Goal: Communication & Community: Answer question/provide support

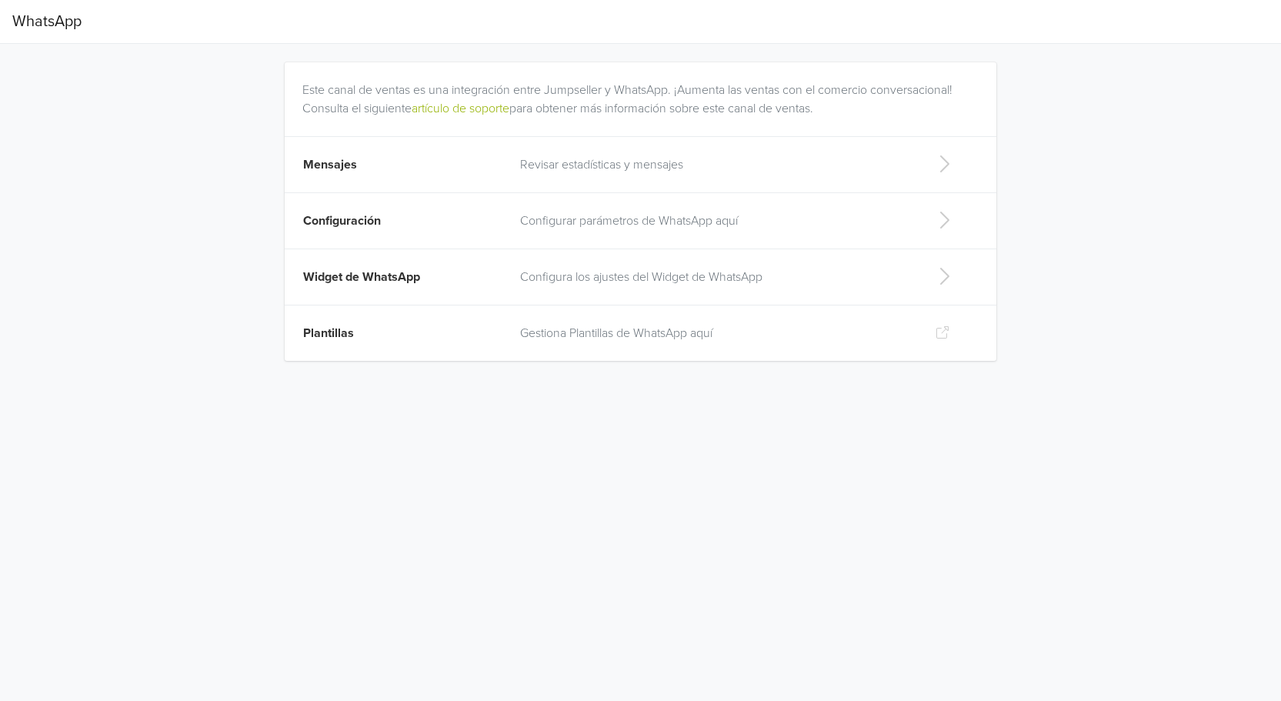
click at [558, 165] on p "Revisar estadísticas y mensajes" at bounding box center [715, 164] width 390 height 18
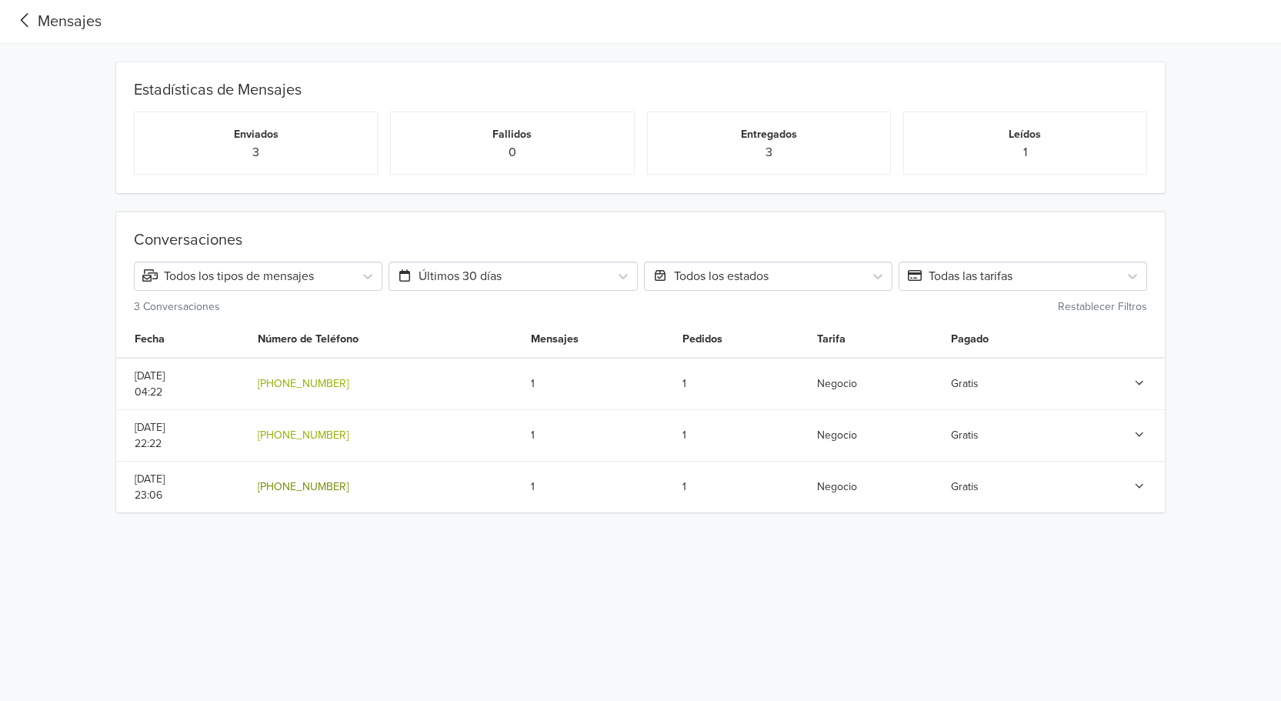
click at [341, 485] on link "[PHONE_NUMBER]" at bounding box center [303, 486] width 91 height 13
click at [78, 257] on div "Conversaciones Todos los tipos de mensajes Últimos 30 días Todos los estados To…" at bounding box center [641, 352] width 1258 height 319
click at [1131, 381] on td at bounding box center [1117, 384] width 95 height 52
click at [1138, 382] on icon at bounding box center [1139, 383] width 14 height 11
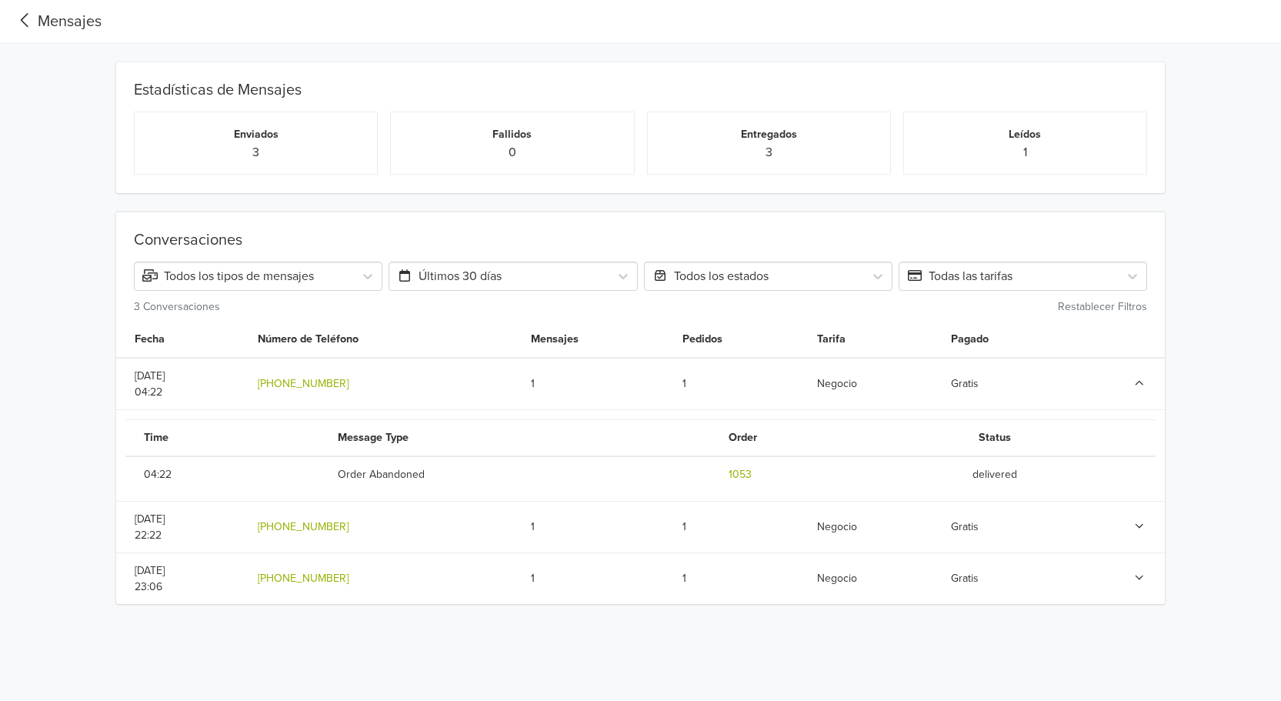
click at [1140, 385] on icon at bounding box center [1139, 383] width 14 height 11
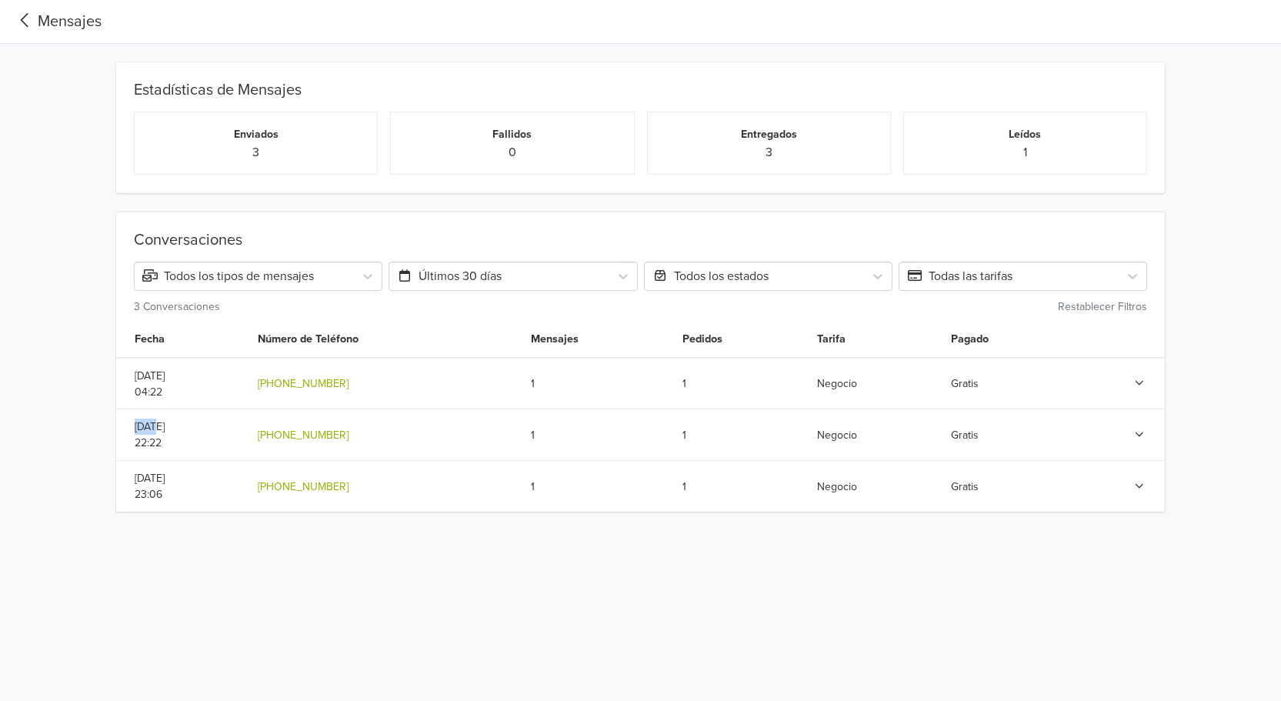
click at [1139, 385] on icon at bounding box center [1139, 383] width 8 height 5
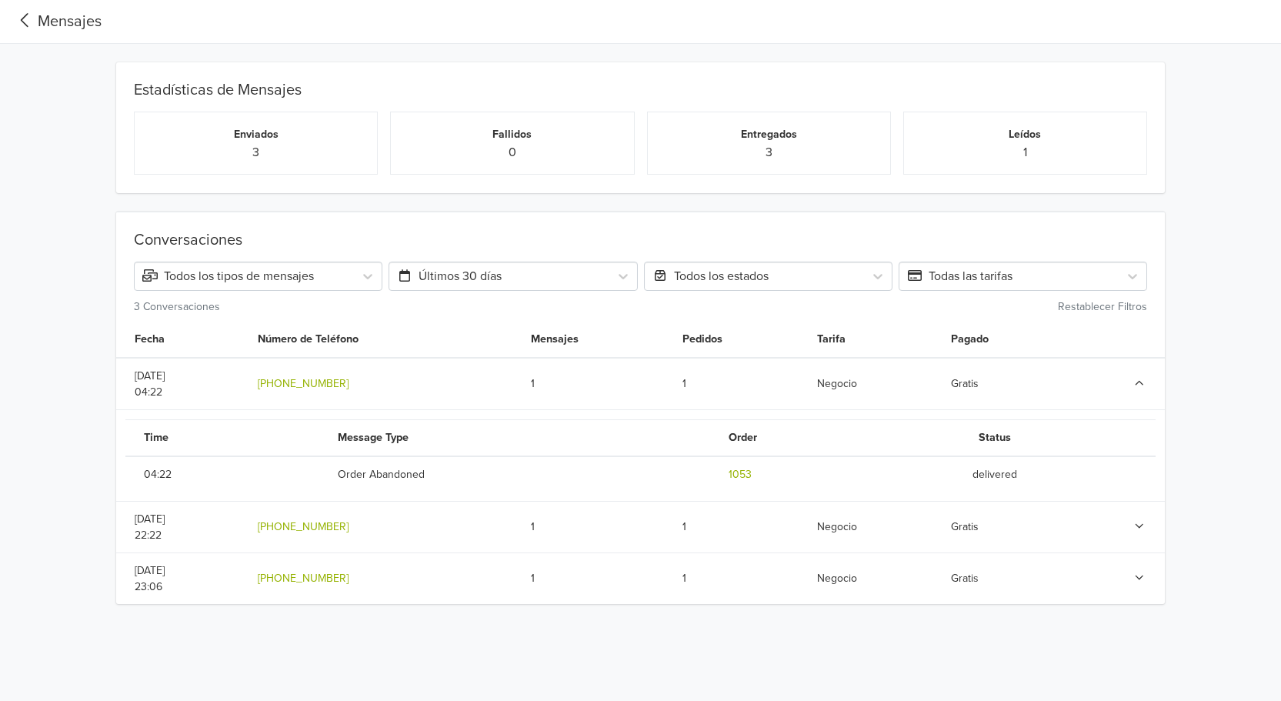
click at [1144, 529] on icon at bounding box center [1139, 526] width 14 height 11
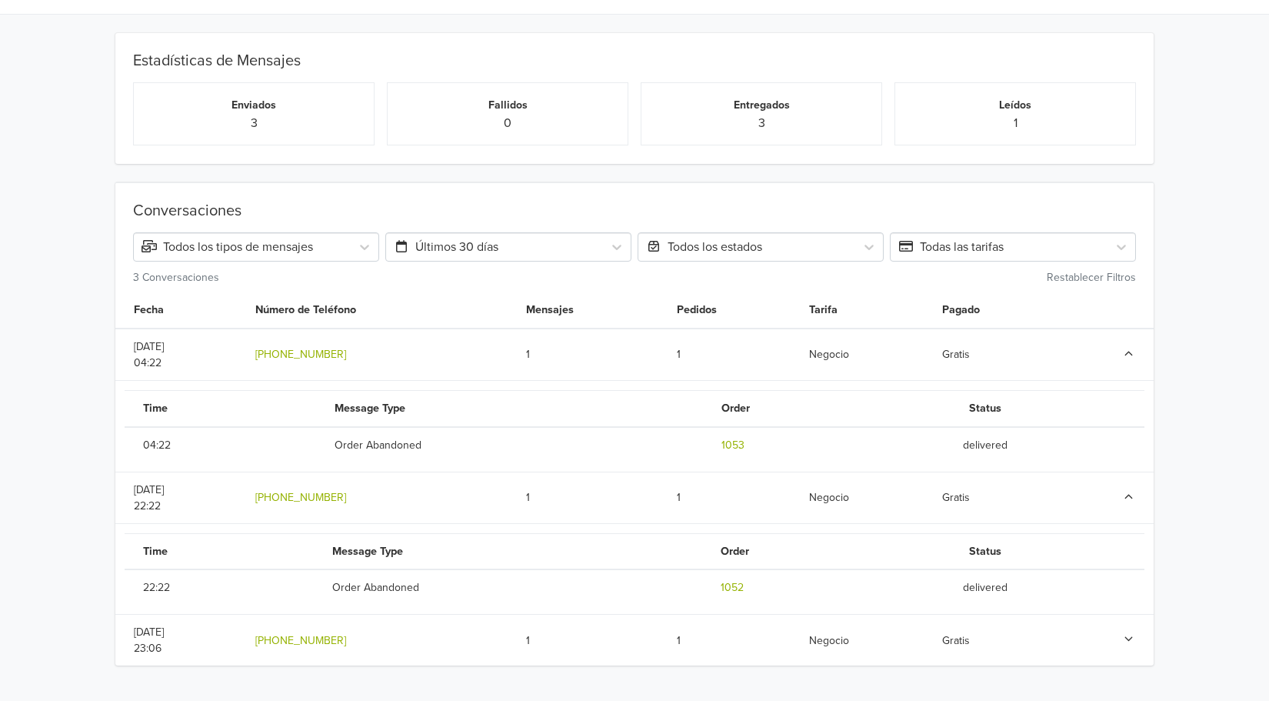
scroll to position [30, 0]
click at [1133, 640] on icon at bounding box center [1129, 638] width 14 height 11
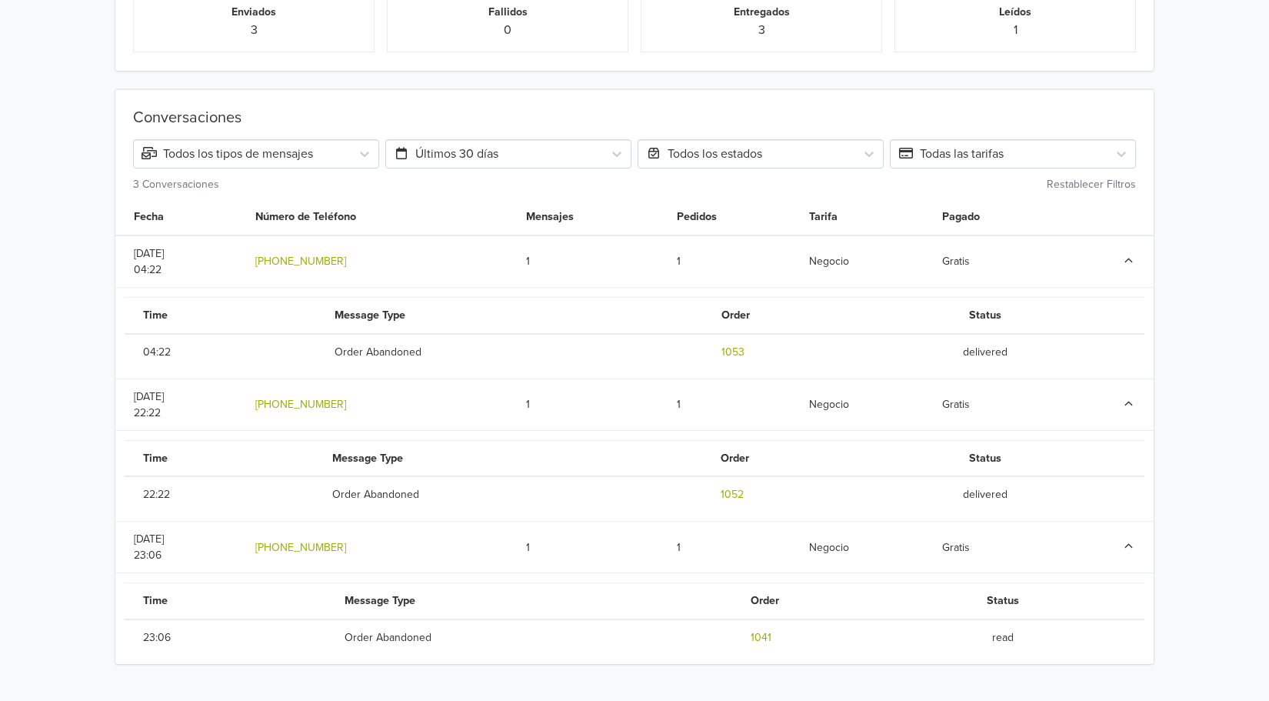
scroll to position [121, 0]
click at [733, 494] on link "1052" at bounding box center [732, 496] width 23 height 16
click at [738, 351] on link "1053" at bounding box center [732, 353] width 23 height 16
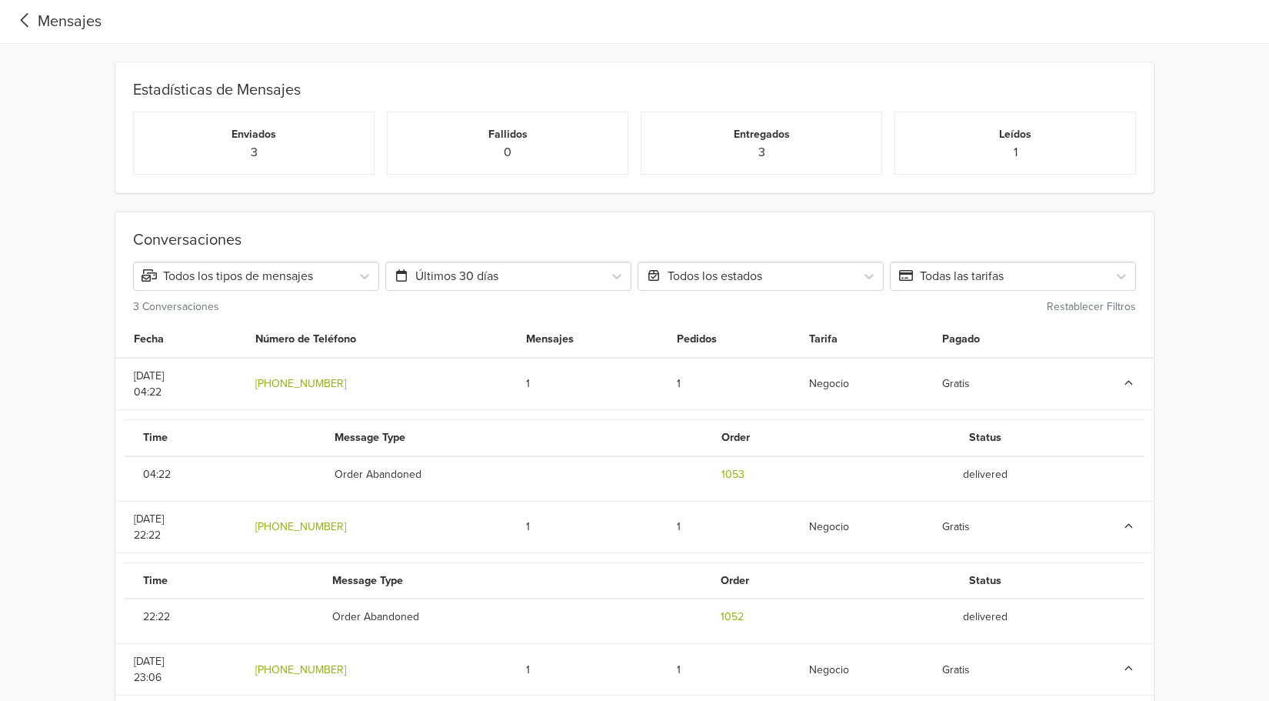
scroll to position [122, 0]
